Goal: Navigation & Orientation: Locate item on page

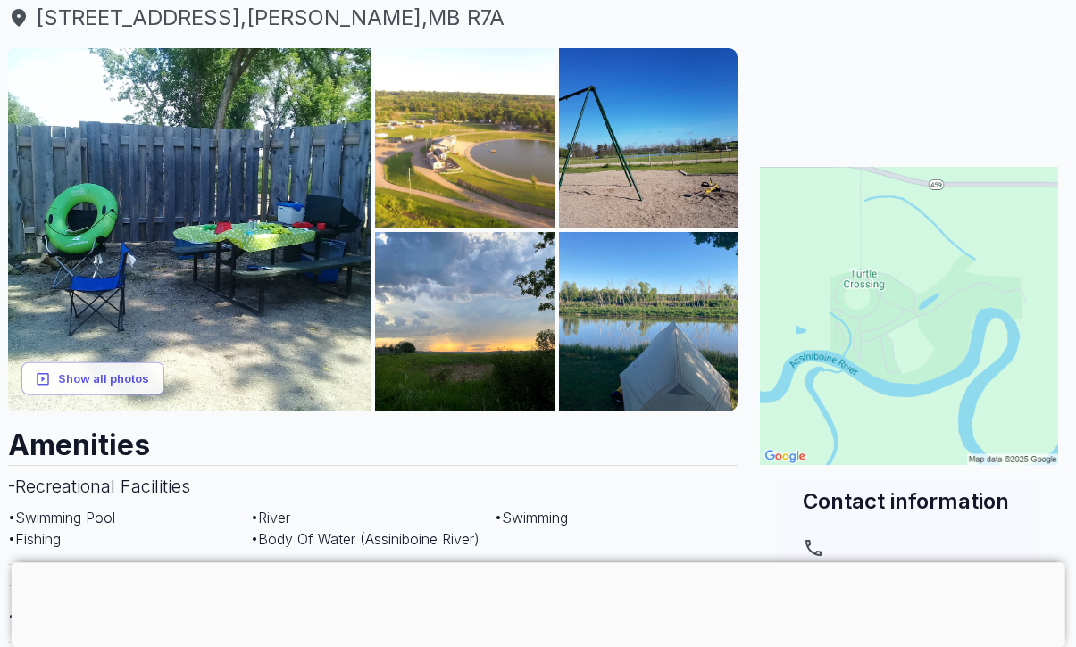
scroll to position [229, 10]
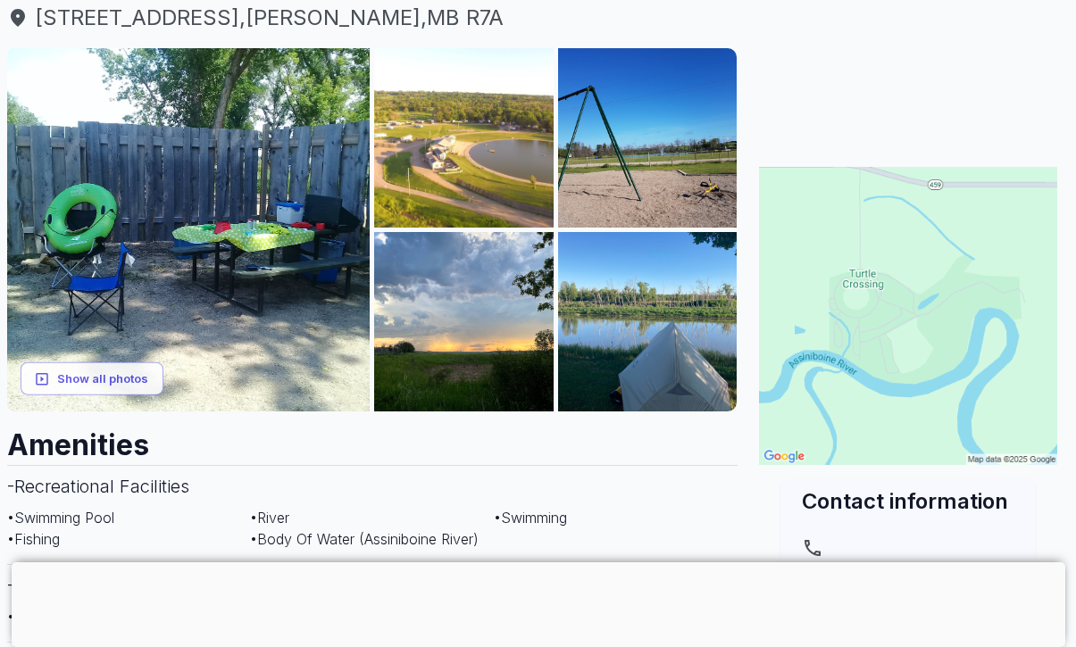
click at [698, 164] on img at bounding box center [647, 137] width 179 height 179
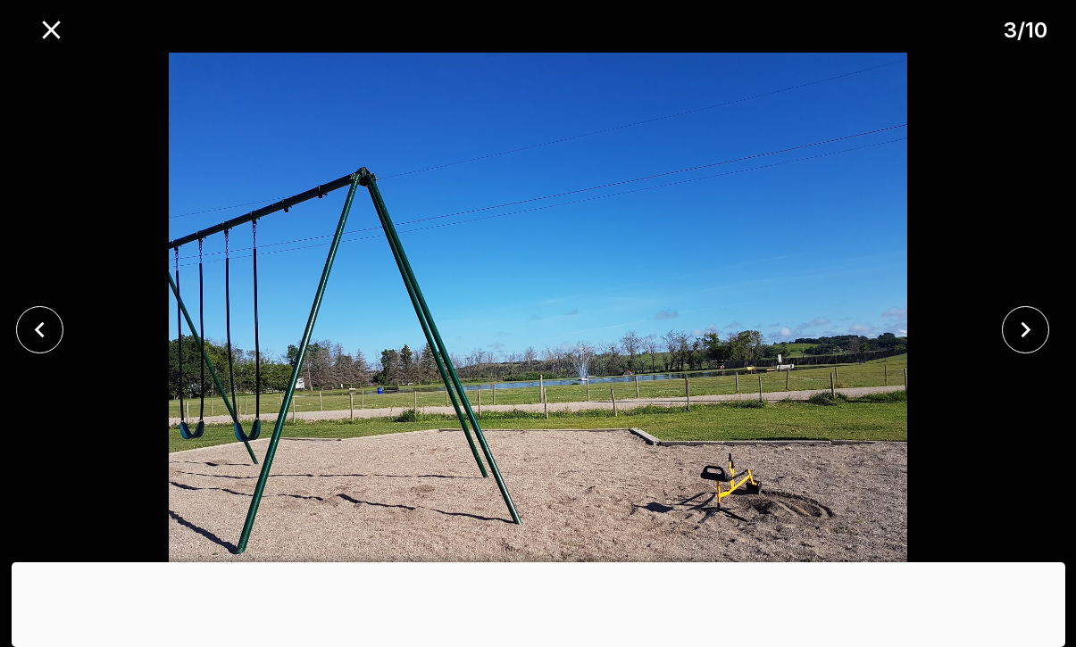
click at [984, 296] on img at bounding box center [537, 330] width 896 height 554
click at [1033, 321] on icon "close" at bounding box center [1025, 329] width 31 height 31
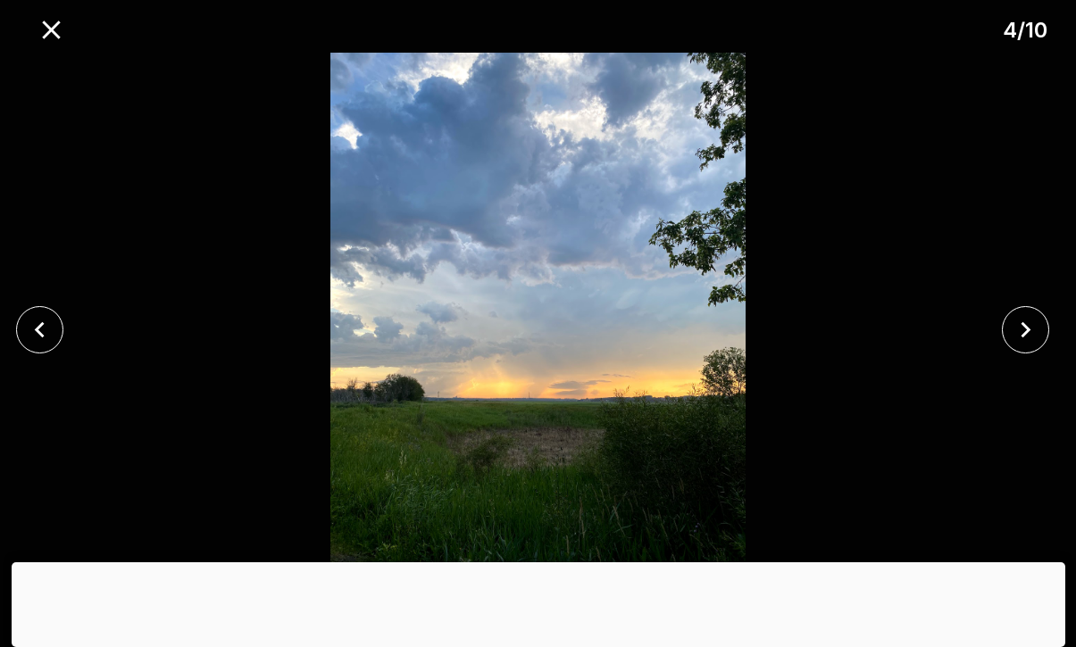
click at [1026, 321] on icon "close" at bounding box center [1025, 329] width 31 height 31
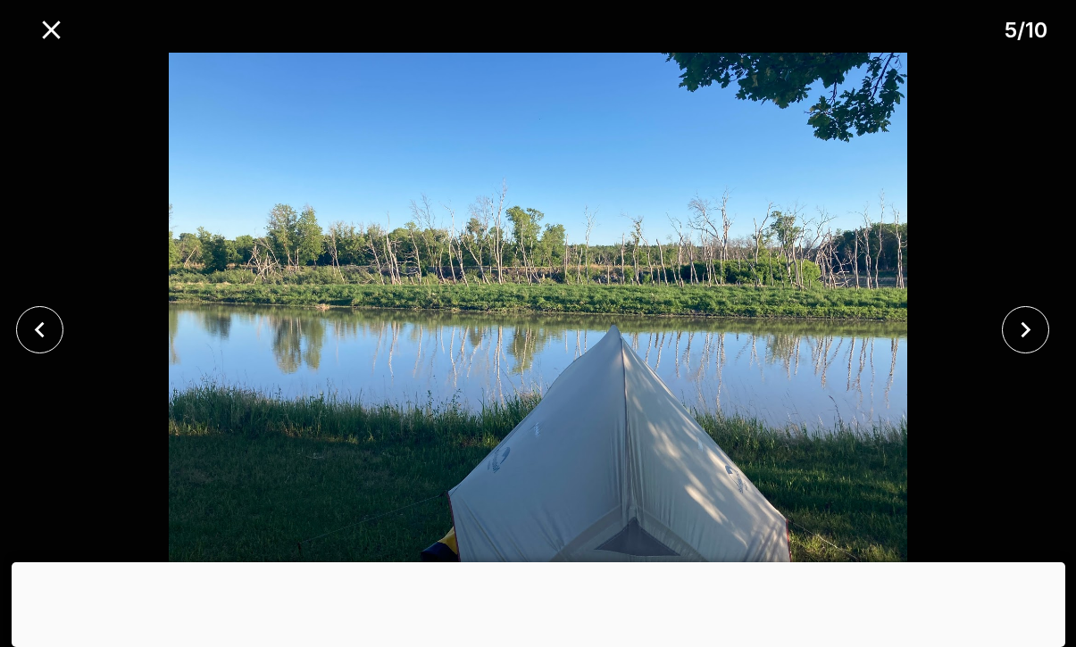
click at [1026, 321] on icon "close" at bounding box center [1025, 329] width 31 height 31
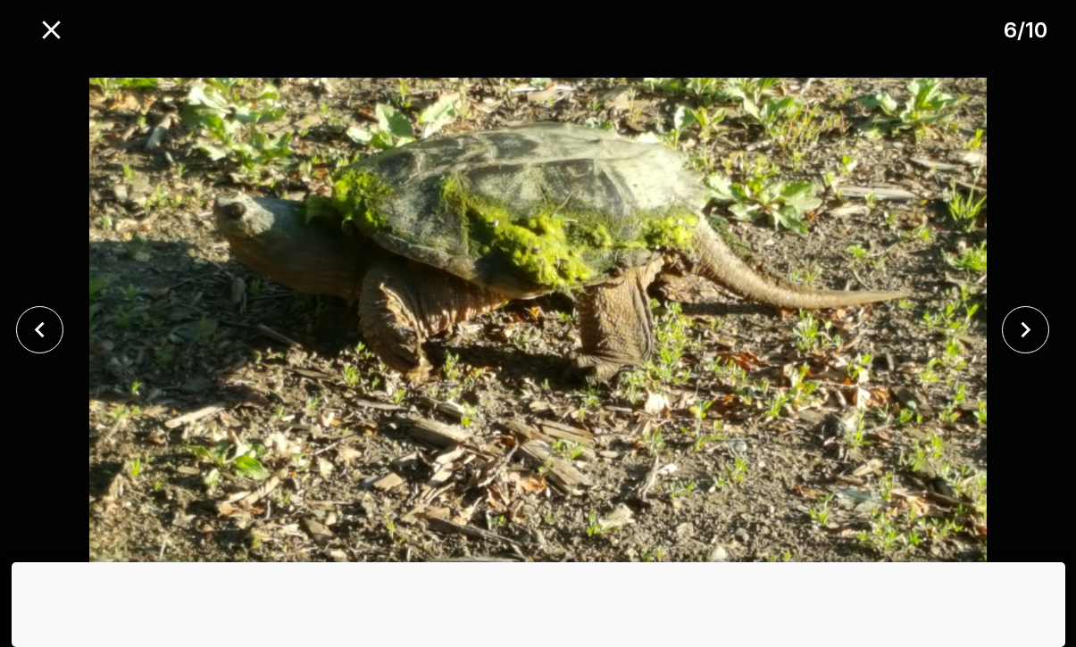
click at [1011, 330] on icon "close" at bounding box center [1025, 329] width 31 height 31
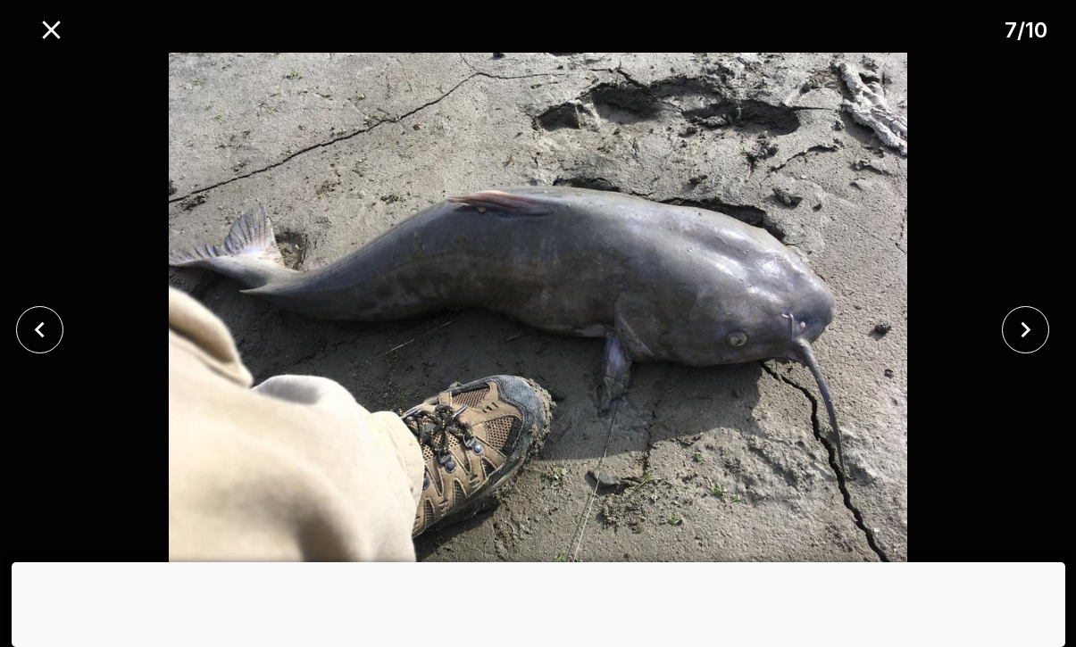
click at [1010, 330] on icon "close" at bounding box center [1025, 329] width 31 height 31
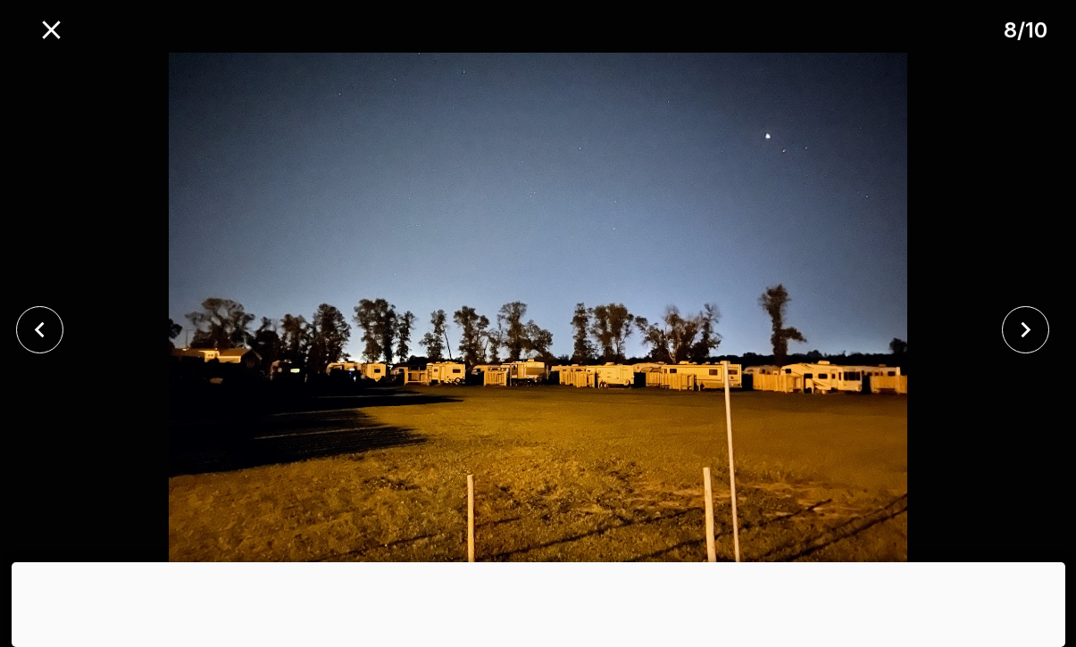
click at [1024, 317] on icon "close" at bounding box center [1025, 329] width 31 height 31
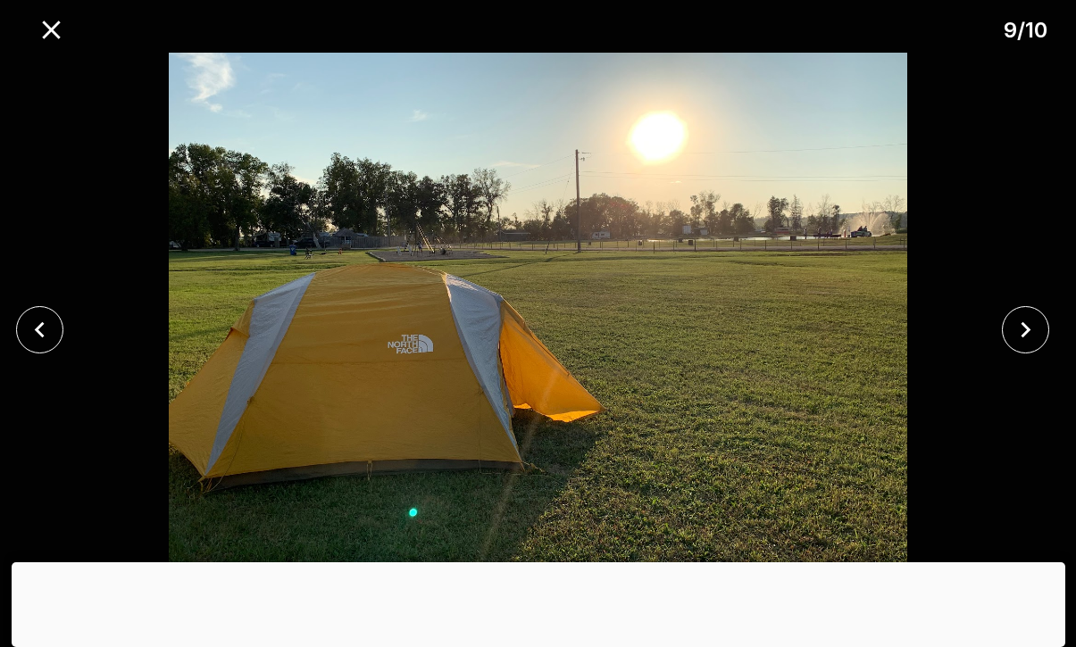
click at [1005, 329] on button "close" at bounding box center [1025, 329] width 47 height 47
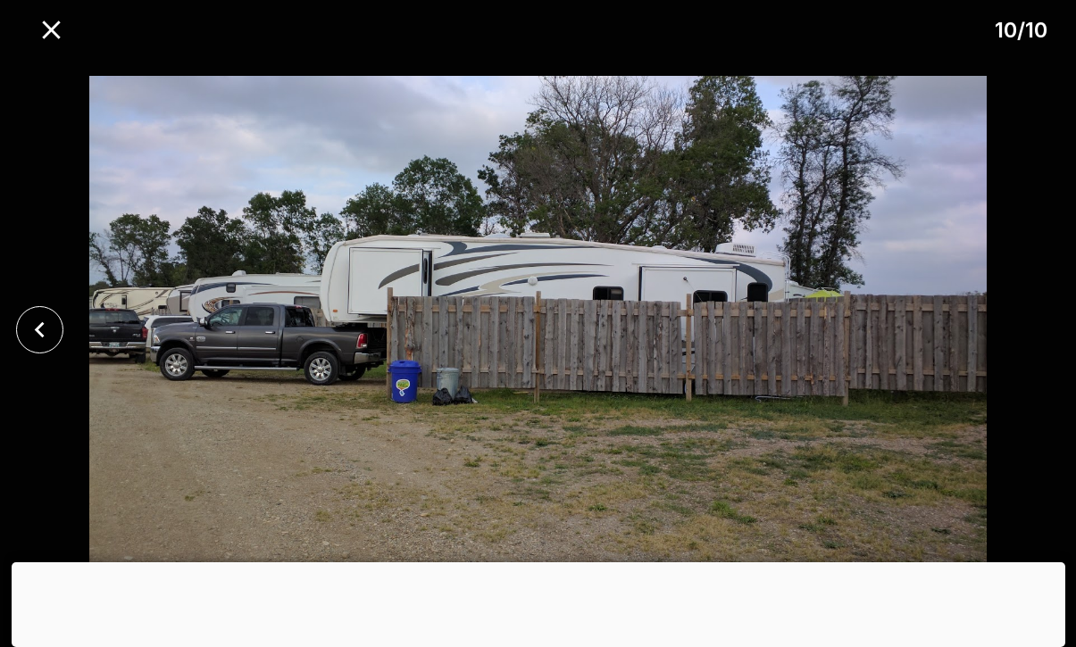
click at [1025, 305] on div at bounding box center [538, 330] width 1076 height 554
click at [38, 311] on button "close" at bounding box center [39, 329] width 47 height 47
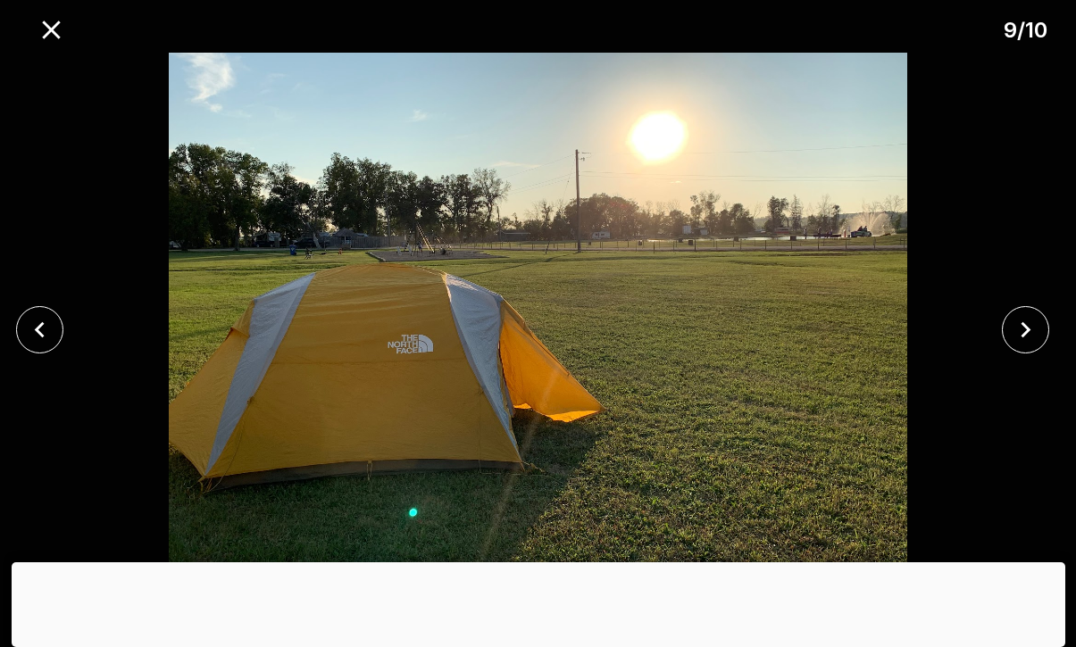
click at [34, 319] on icon "close" at bounding box center [39, 329] width 31 height 31
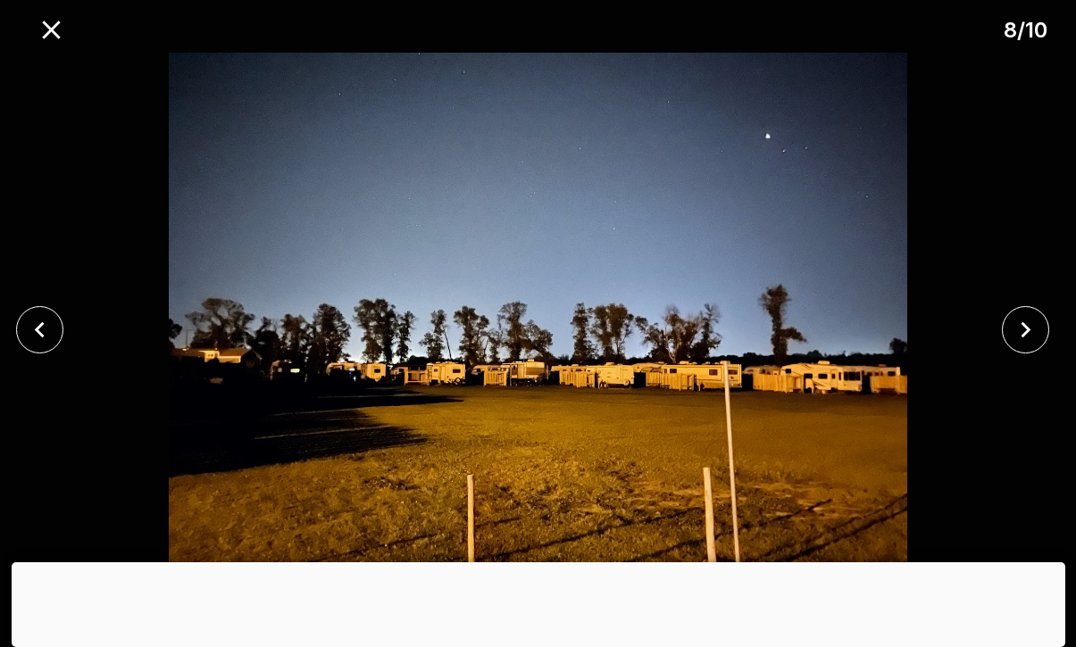
click at [34, 318] on icon "close" at bounding box center [39, 329] width 31 height 31
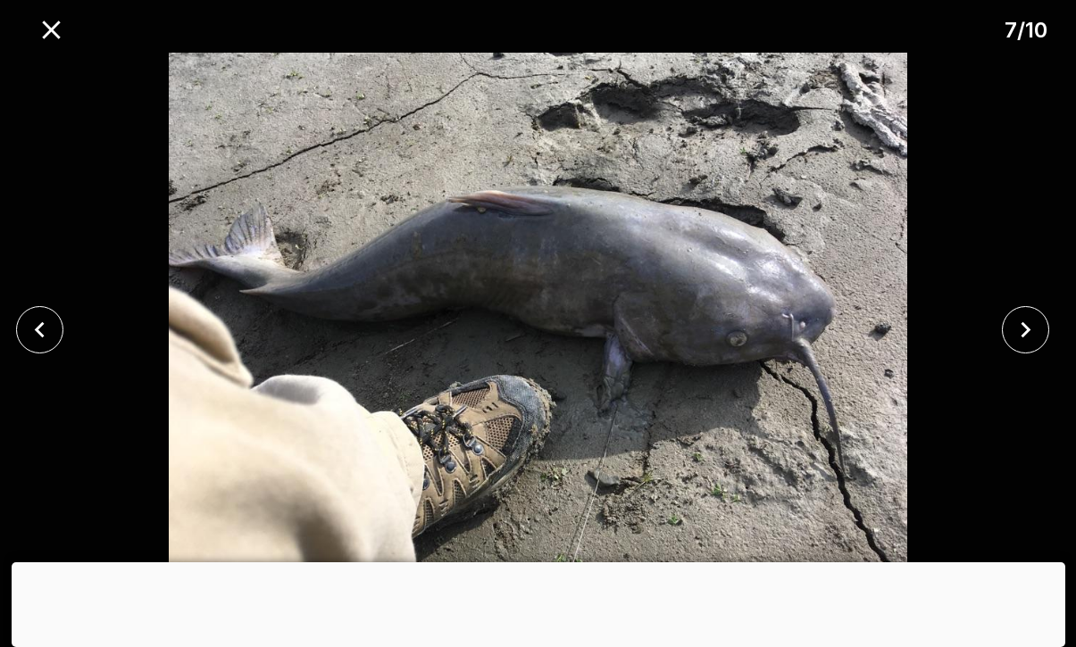
click at [40, 310] on button "close" at bounding box center [39, 329] width 47 height 47
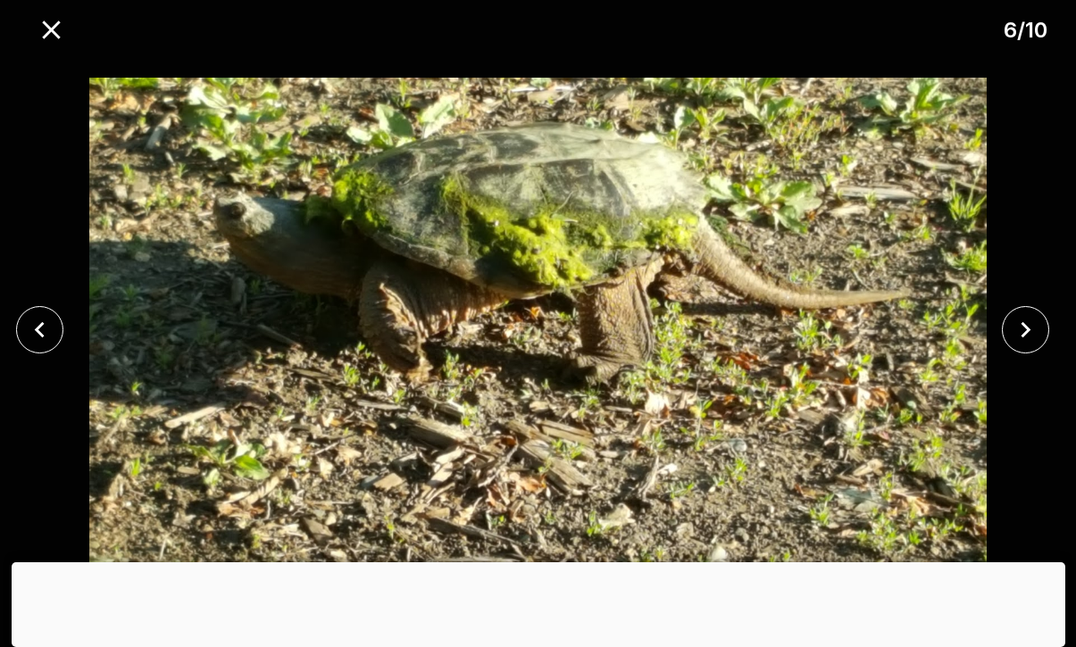
click at [39, 310] on button "close" at bounding box center [39, 329] width 47 height 47
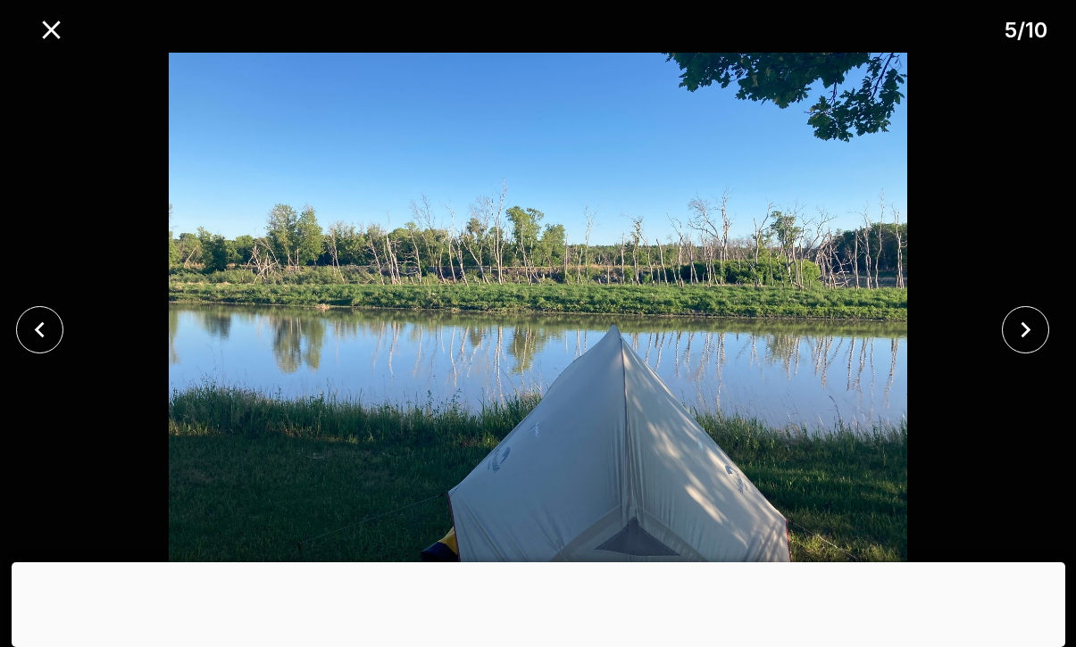
click at [43, 338] on icon "close" at bounding box center [39, 329] width 31 height 31
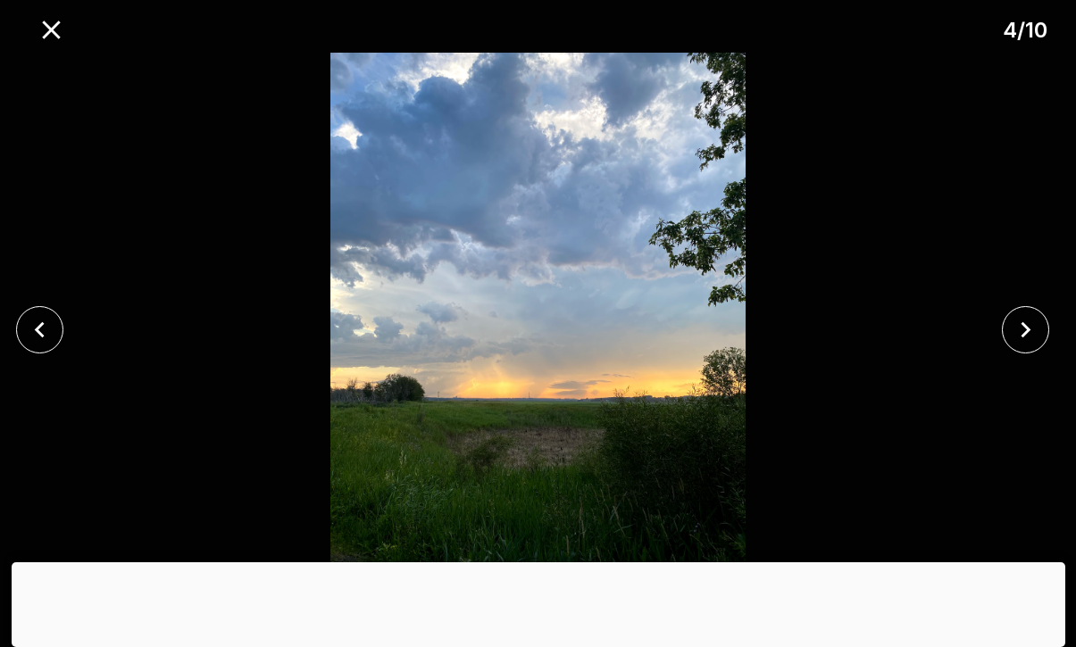
click at [42, 337] on icon "close" at bounding box center [39, 329] width 10 height 16
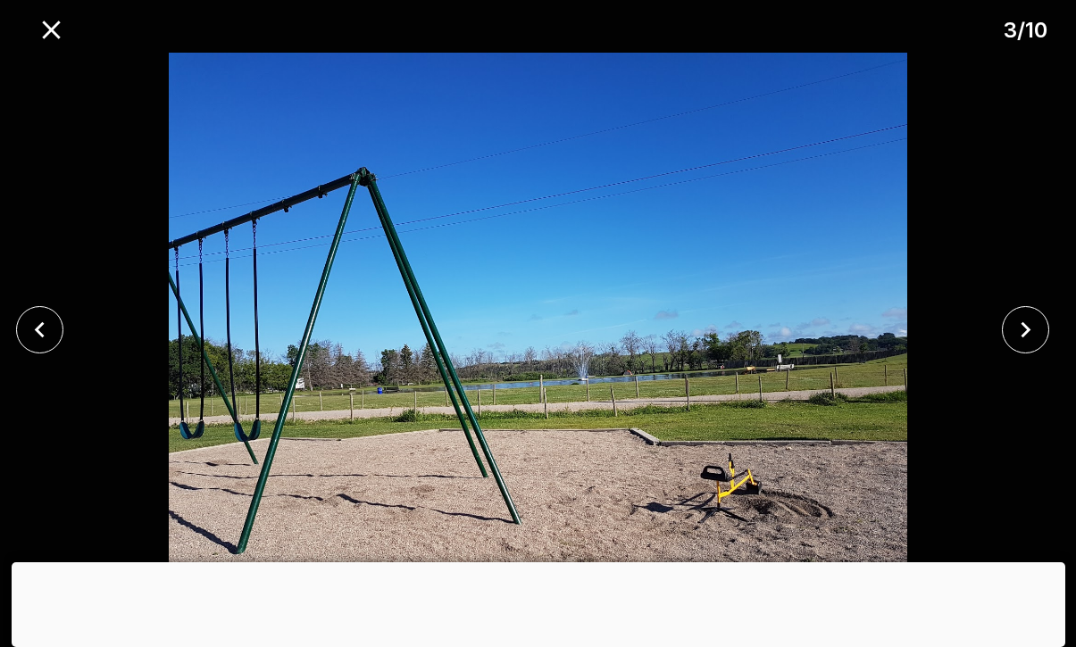
click at [44, 349] on button "close" at bounding box center [39, 329] width 47 height 47
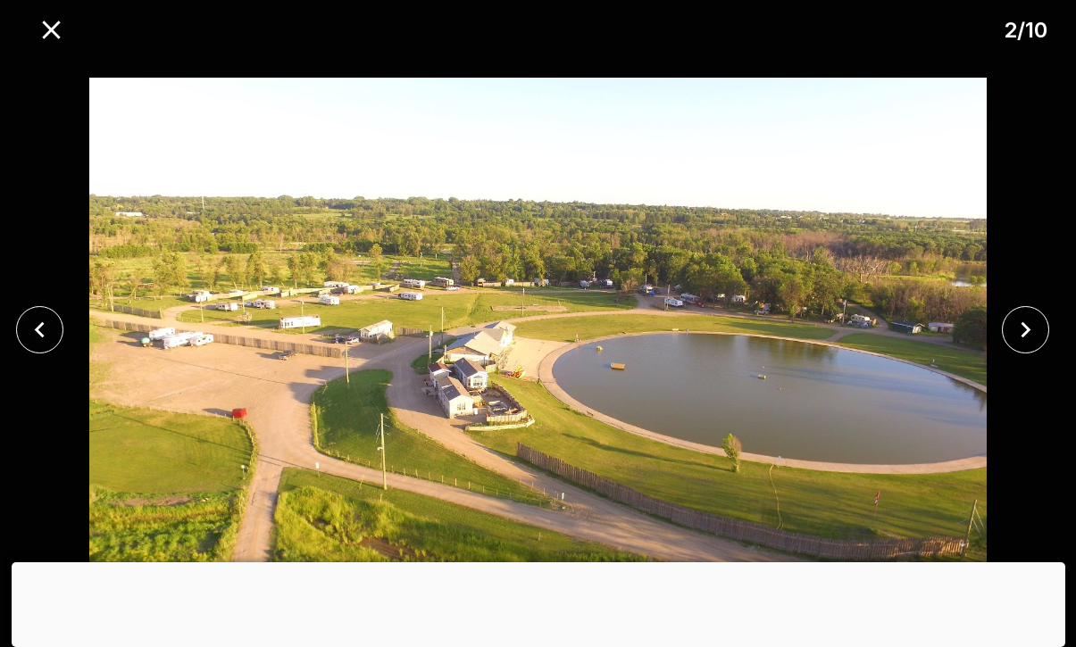
click at [43, 349] on button "close" at bounding box center [39, 329] width 47 height 47
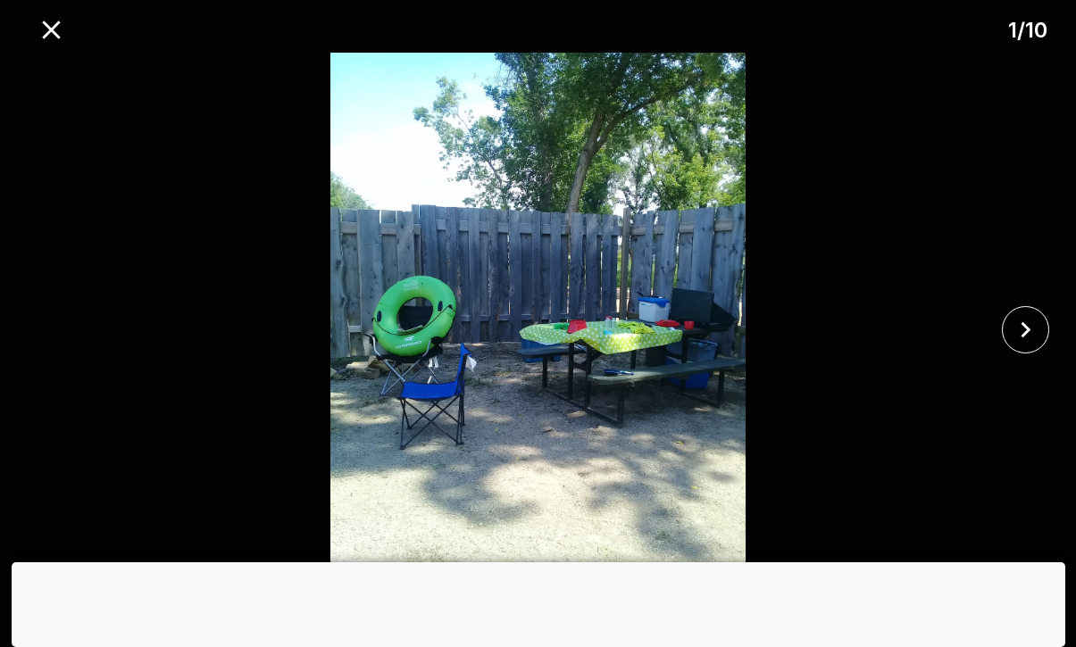
click at [21, 317] on div at bounding box center [538, 330] width 1076 height 554
click at [20, 316] on div at bounding box center [538, 330] width 1076 height 554
click at [37, 25] on icon "close" at bounding box center [51, 29] width 31 height 31
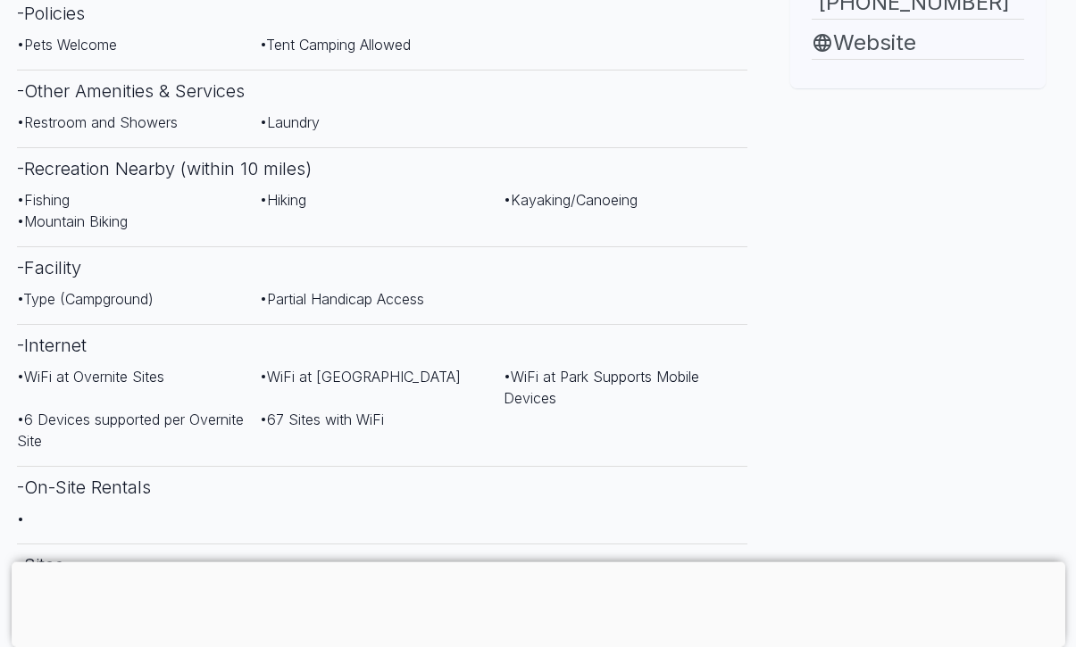
scroll to position [802, 0]
